Goal: Check status: Check status

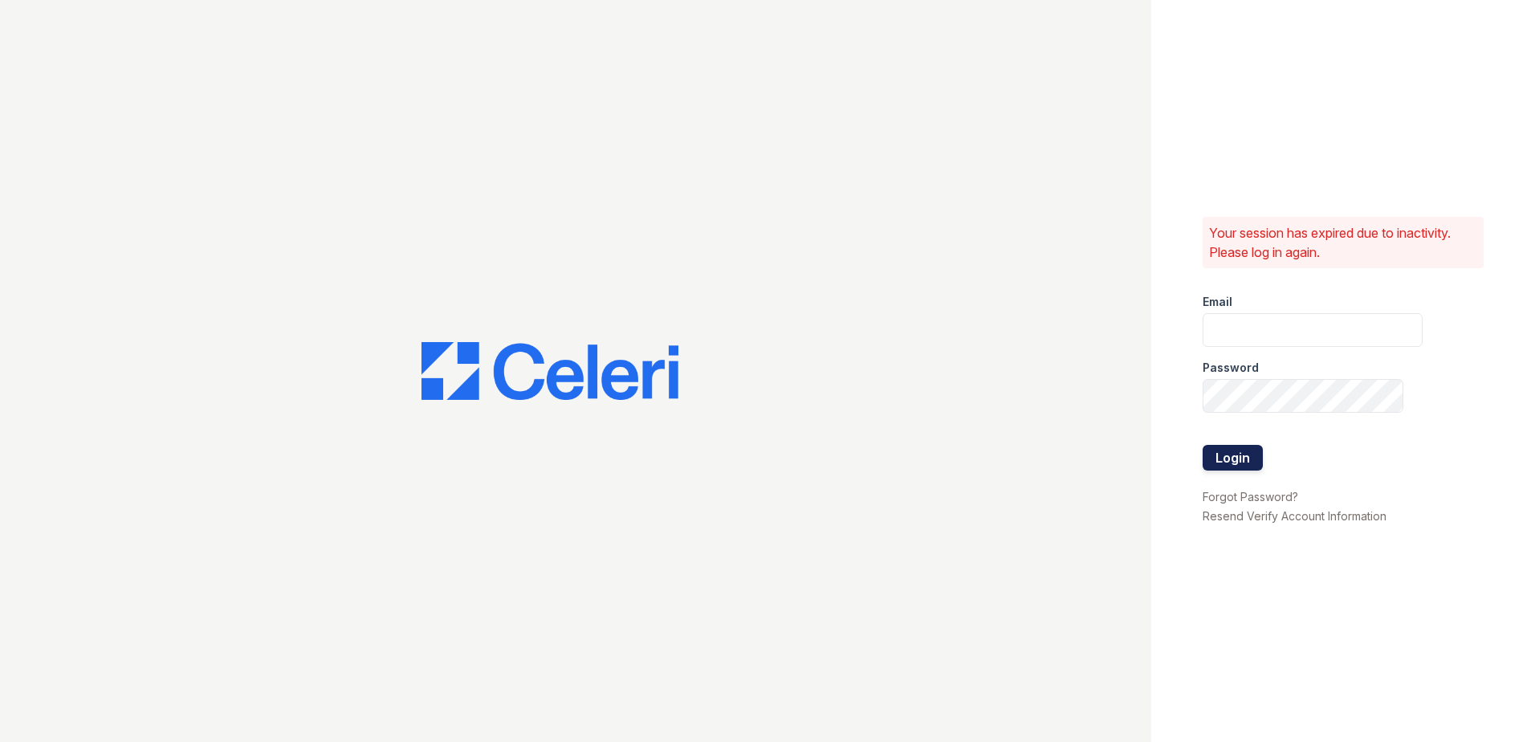
type input "CCarbonell@trinity-pm.com"
click at [1227, 455] on button "Login" at bounding box center [1232, 458] width 60 height 26
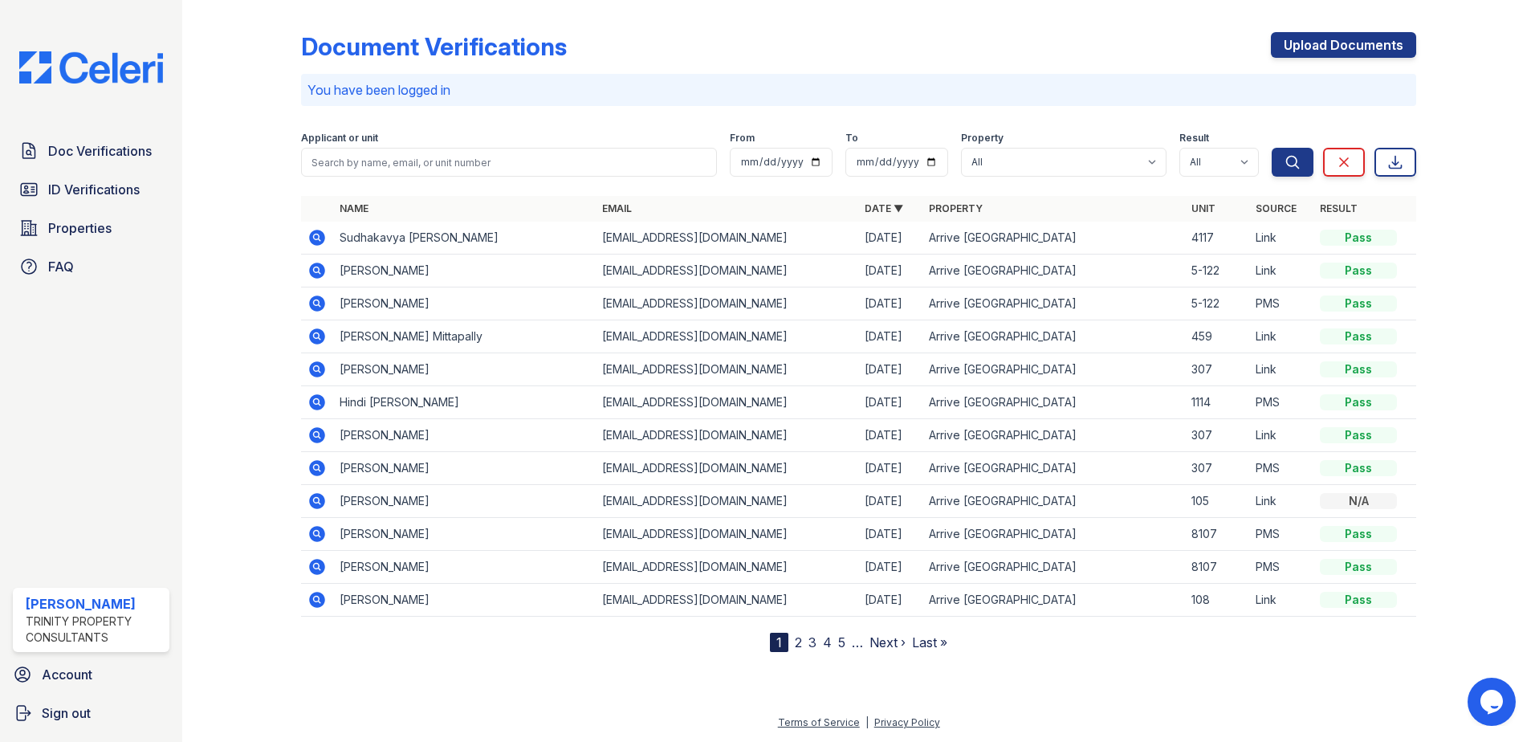
click at [314, 237] on icon at bounding box center [316, 237] width 19 height 19
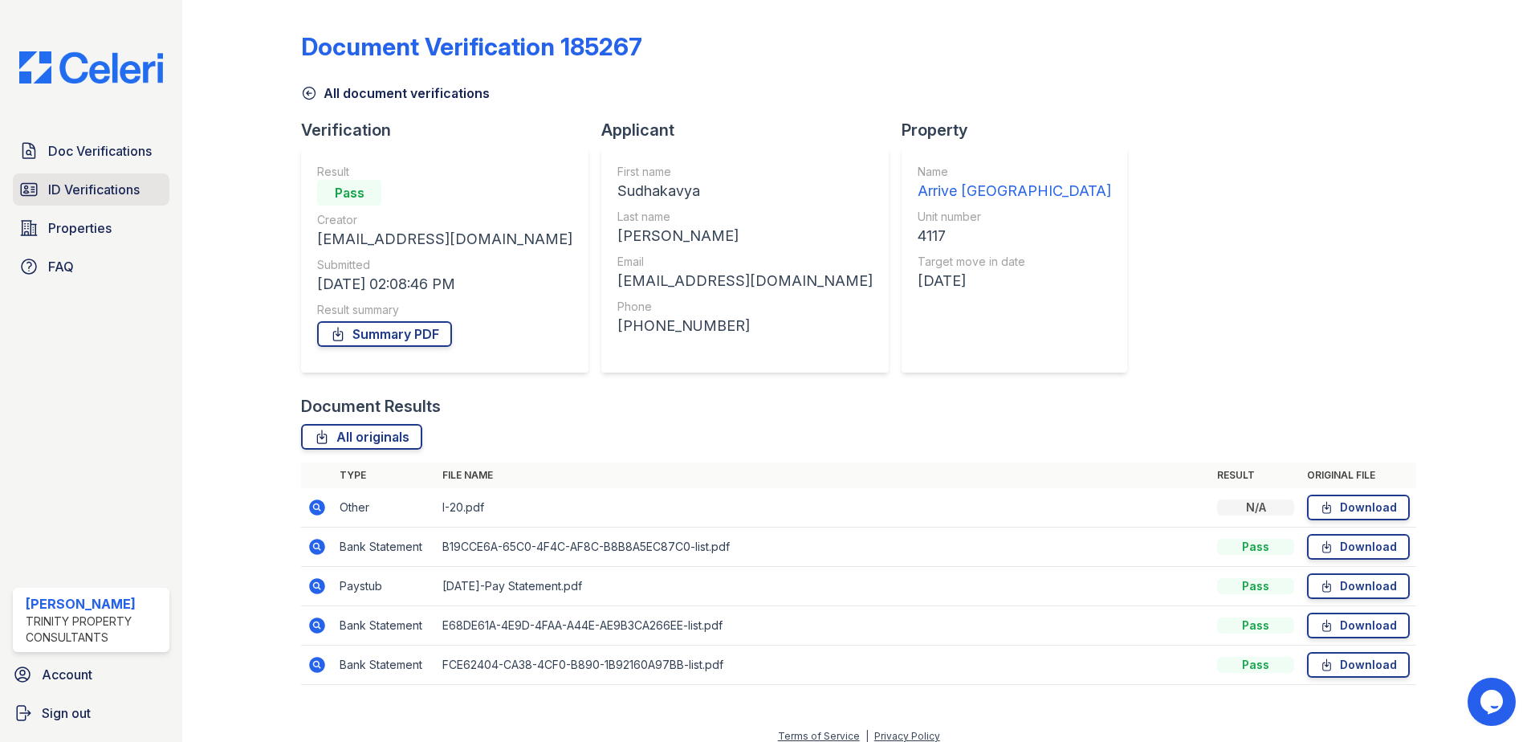
click at [116, 184] on span "ID Verifications" at bounding box center [93, 189] width 91 height 19
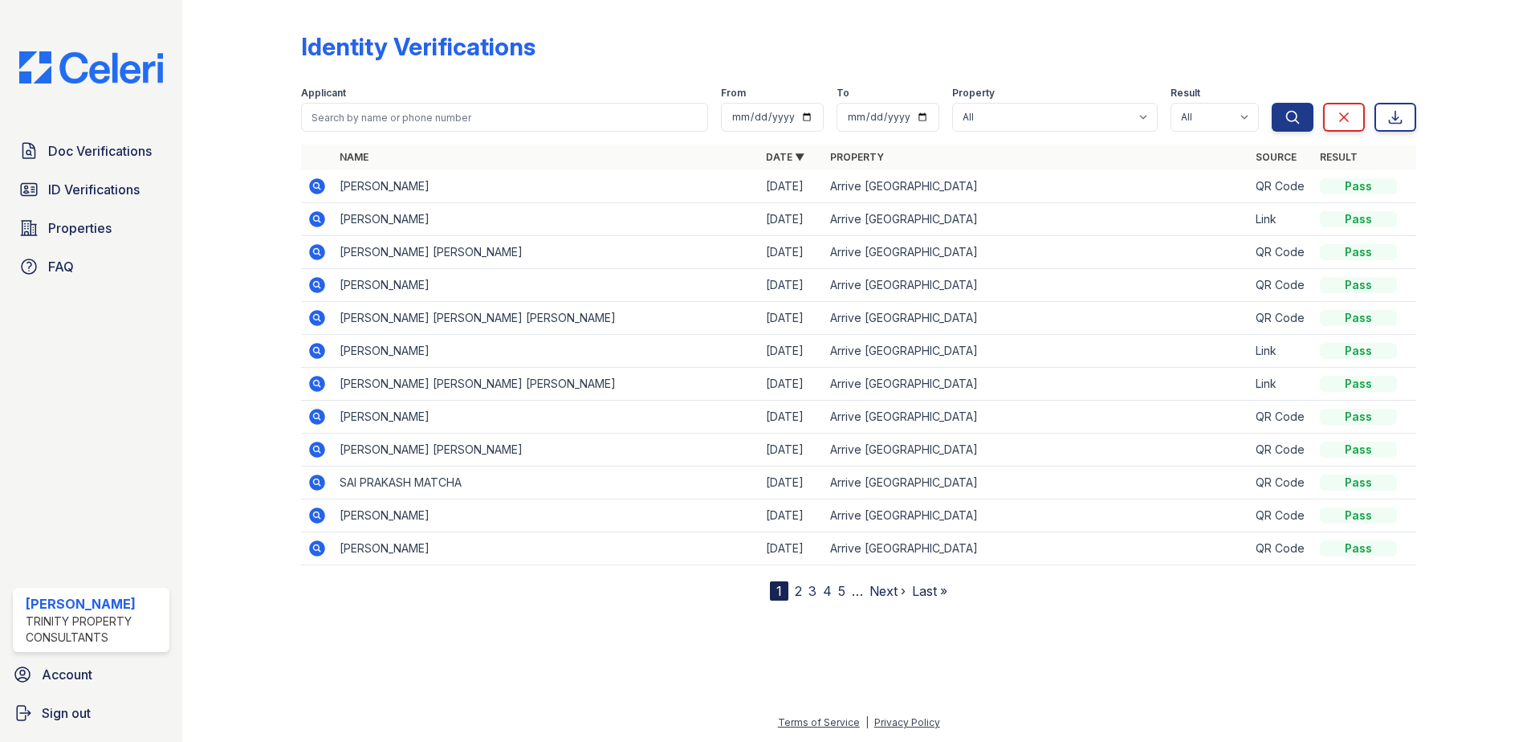
click at [319, 189] on icon at bounding box center [317, 186] width 16 height 16
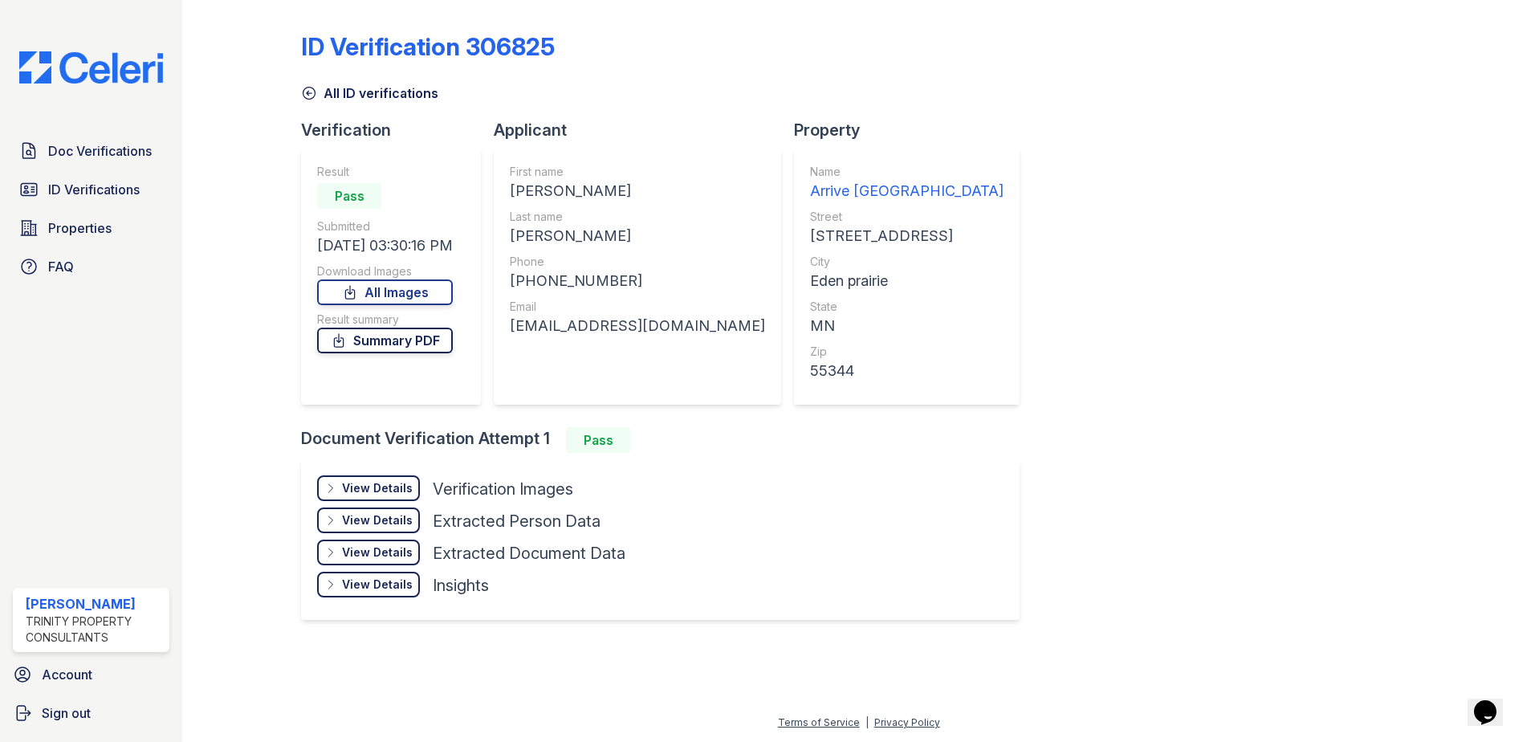
click at [395, 343] on link "Summary PDF" at bounding box center [385, 340] width 136 height 26
click at [368, 291] on link "All Images" at bounding box center [385, 292] width 136 height 26
click at [112, 155] on span "Doc Verifications" at bounding box center [100, 150] width 104 height 19
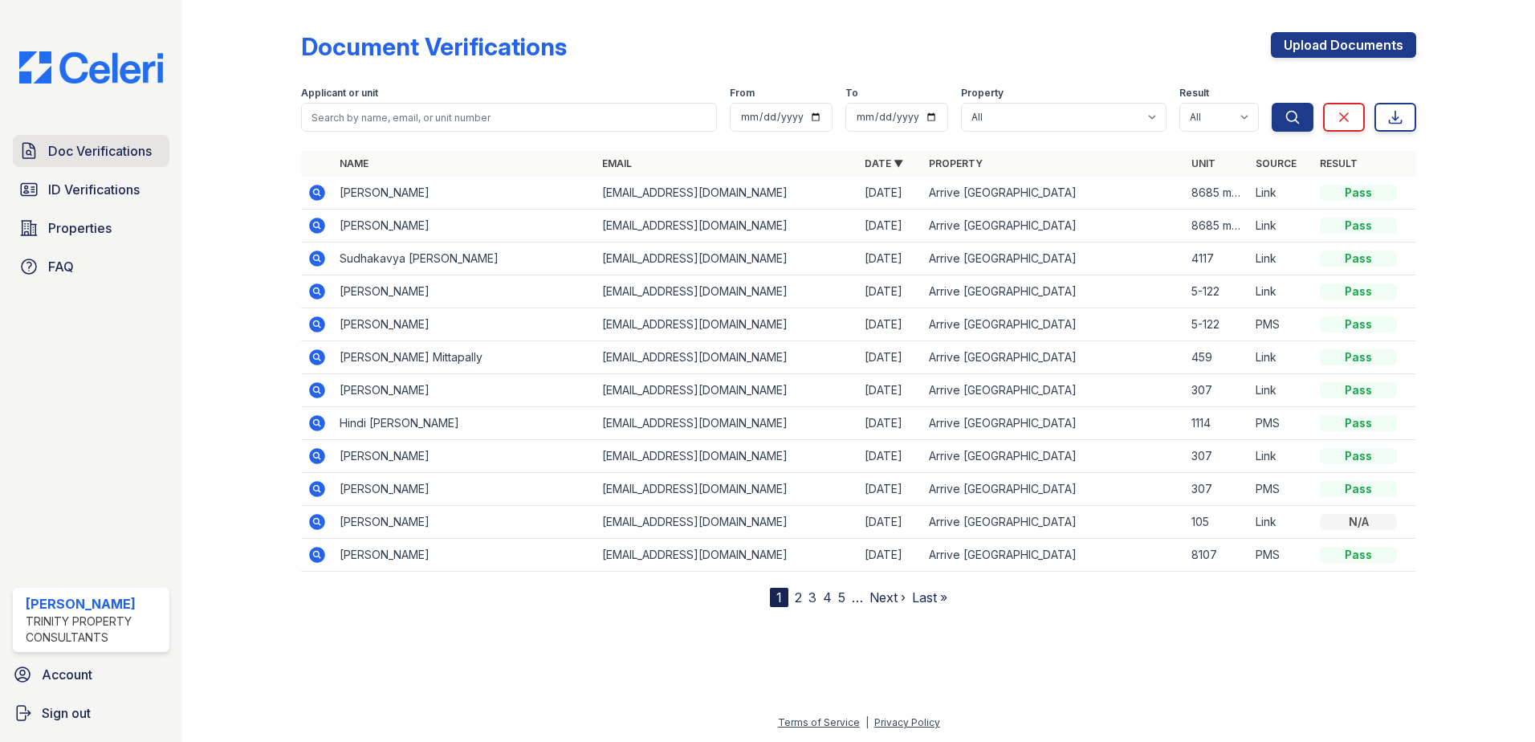
click at [85, 144] on span "Doc Verifications" at bounding box center [100, 150] width 104 height 19
click at [83, 197] on span "ID Verifications" at bounding box center [93, 189] width 91 height 19
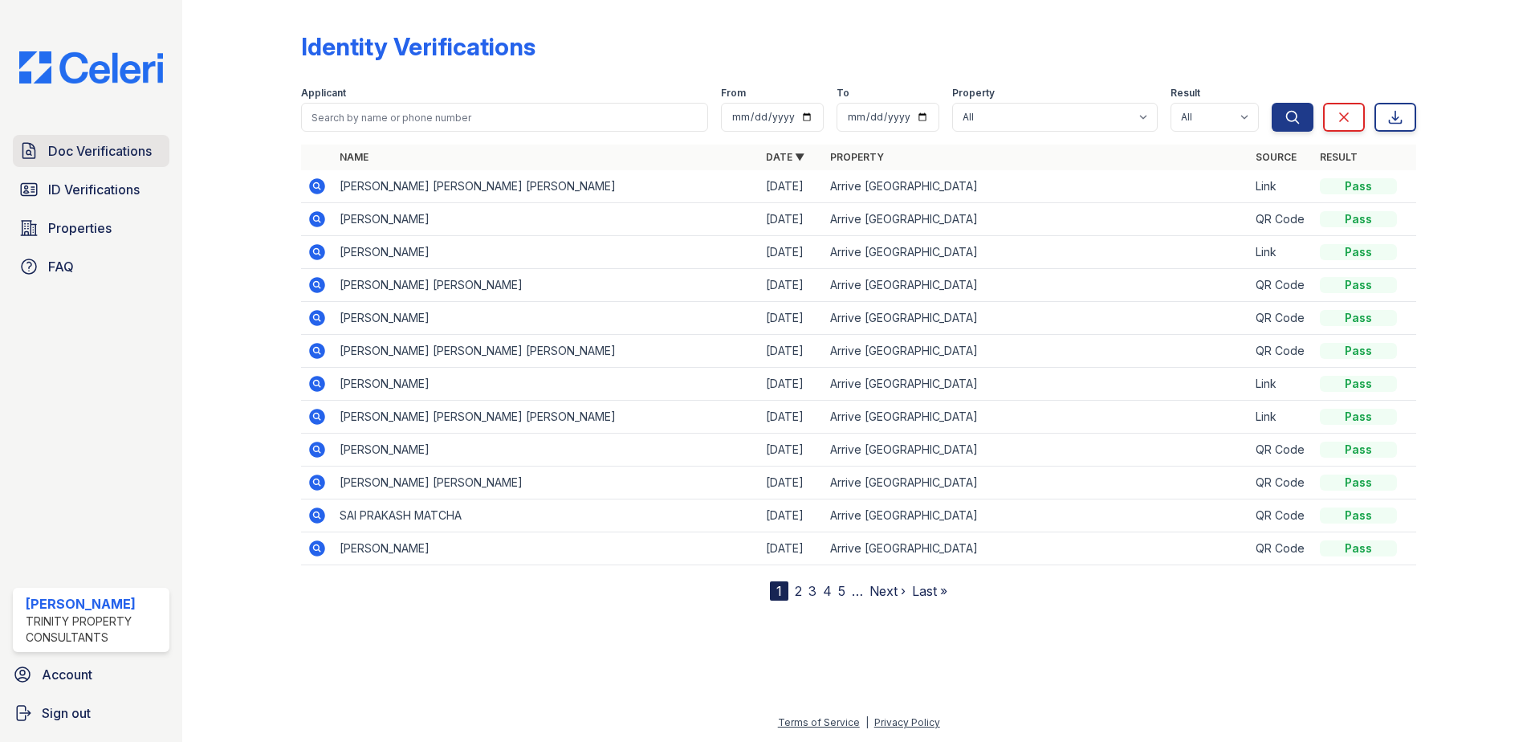
click at [81, 157] on span "Doc Verifications" at bounding box center [100, 150] width 104 height 19
